Goal: Task Accomplishment & Management: Use online tool/utility

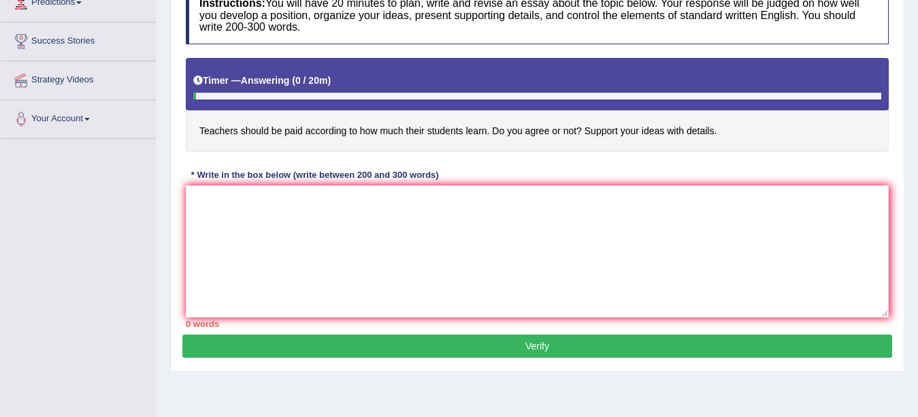
scroll to position [208, 0]
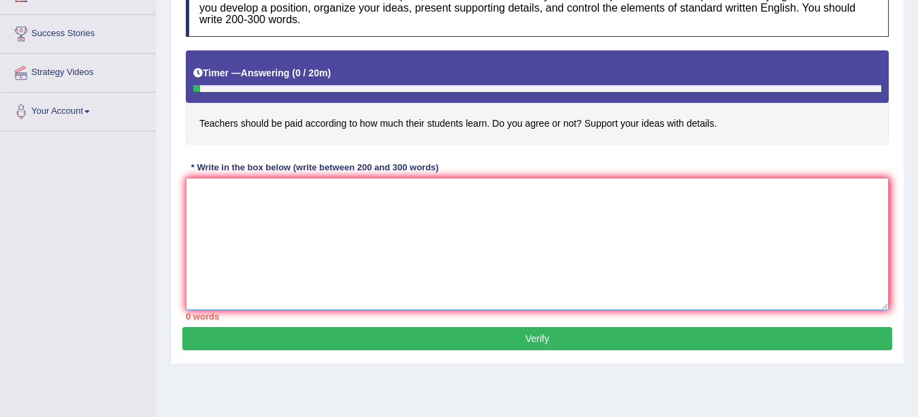
click at [249, 198] on textarea at bounding box center [537, 244] width 703 height 132
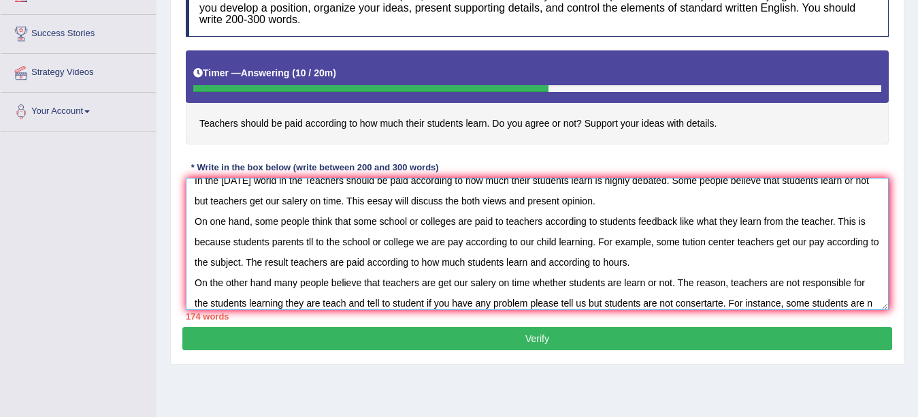
scroll to position [33, 0]
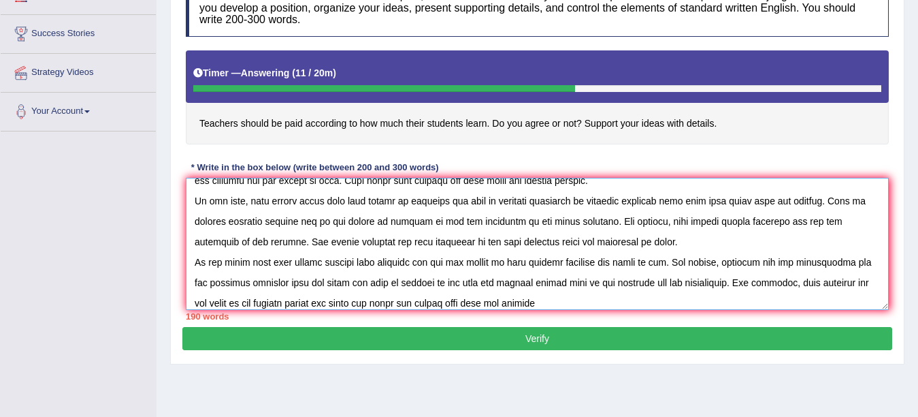
click at [481, 302] on textarea at bounding box center [537, 244] width 703 height 132
click at [480, 306] on textarea at bounding box center [537, 244] width 703 height 132
click at [545, 304] on textarea at bounding box center [537, 244] width 703 height 132
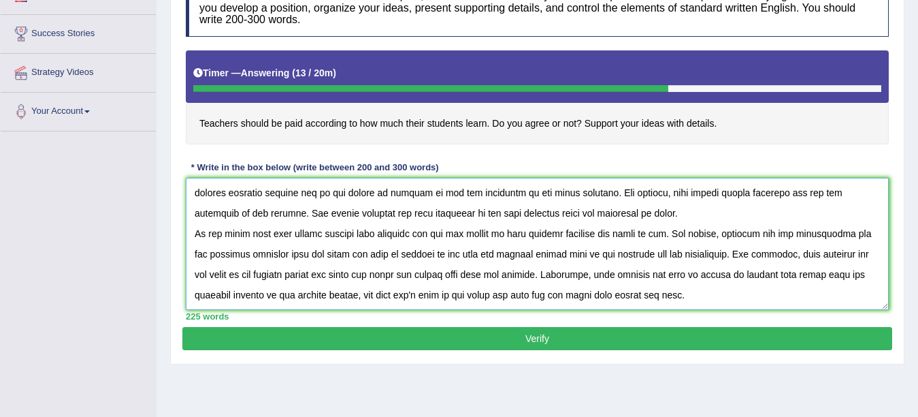
scroll to position [74, 0]
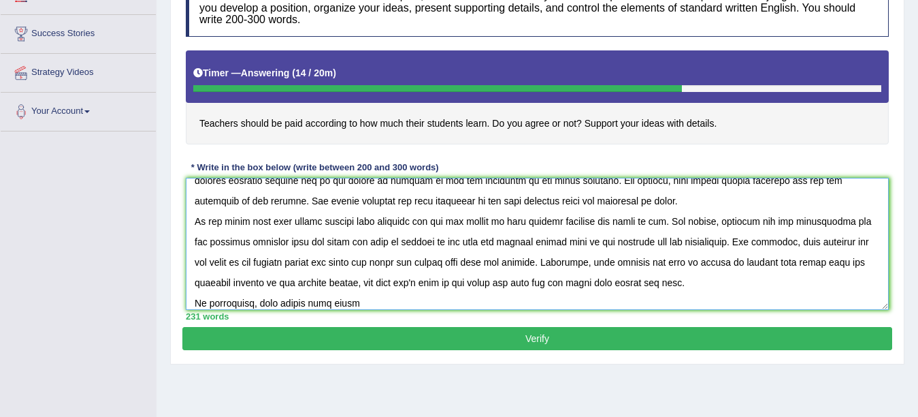
click at [301, 302] on textarea at bounding box center [537, 244] width 703 height 132
click at [344, 301] on textarea at bounding box center [537, 244] width 703 height 132
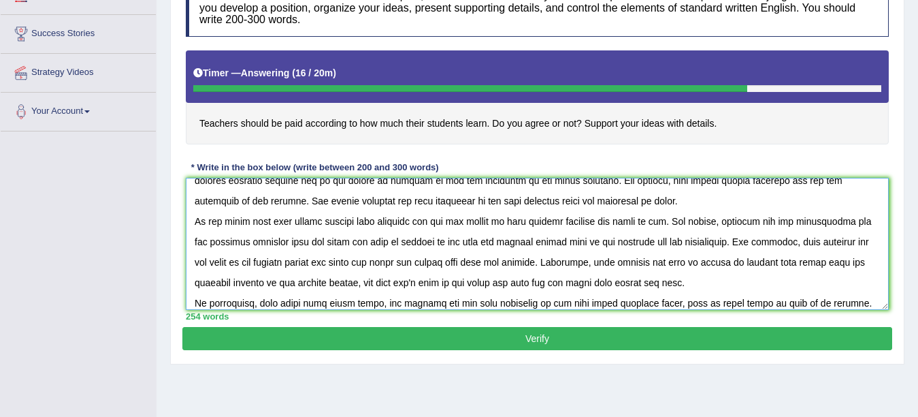
scroll to position [94, 0]
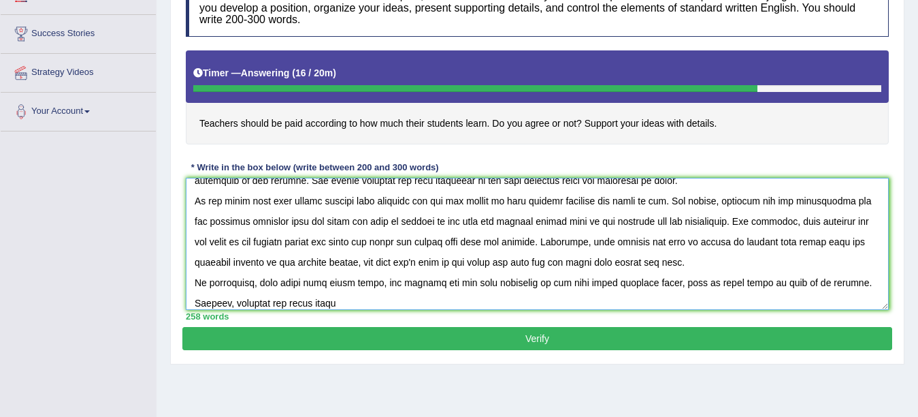
click at [248, 307] on textarea at bounding box center [537, 244] width 703 height 132
click at [329, 301] on textarea at bounding box center [537, 244] width 703 height 132
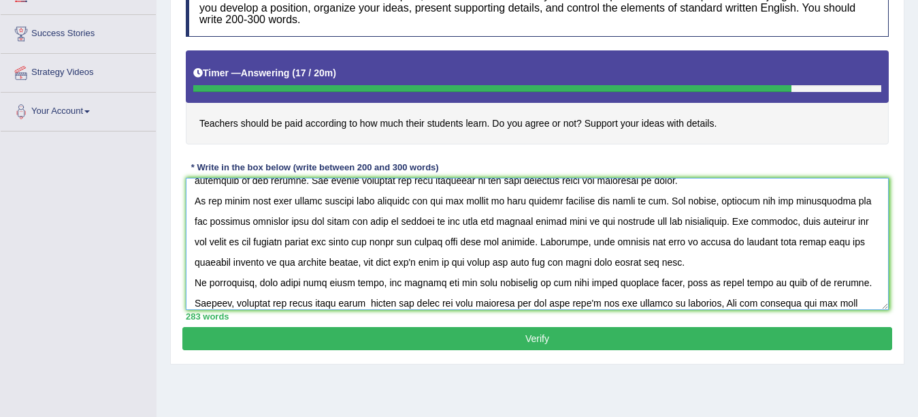
scroll to position [114, 0]
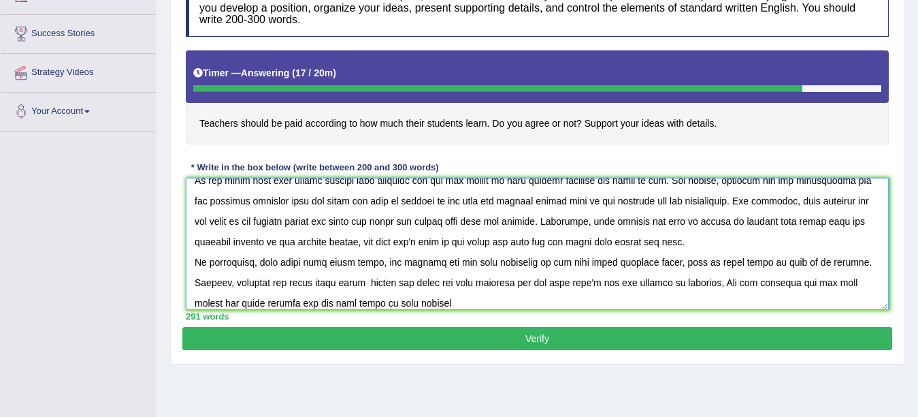
click at [747, 283] on textarea at bounding box center [537, 244] width 703 height 132
click at [376, 305] on textarea at bounding box center [537, 244] width 703 height 132
type textarea "In the [DATE] world in the Teachers should be paid according to how much their …"
click at [465, 345] on button "Verify" at bounding box center [537, 338] width 710 height 23
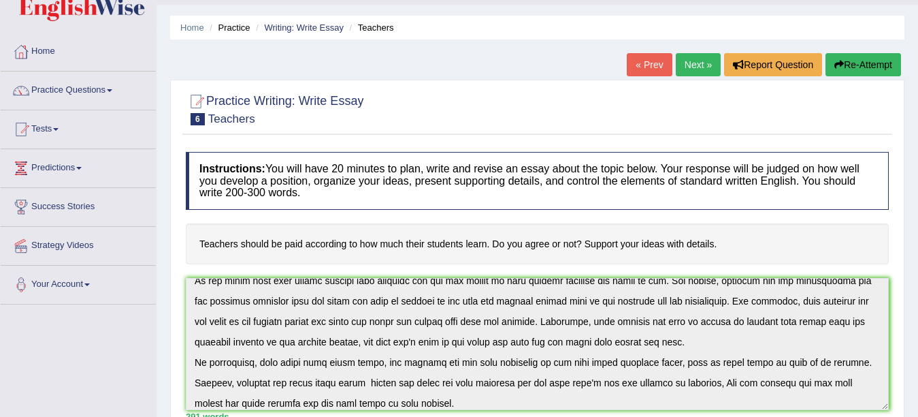
scroll to position [0, 0]
